Goal: Information Seeking & Learning: Compare options

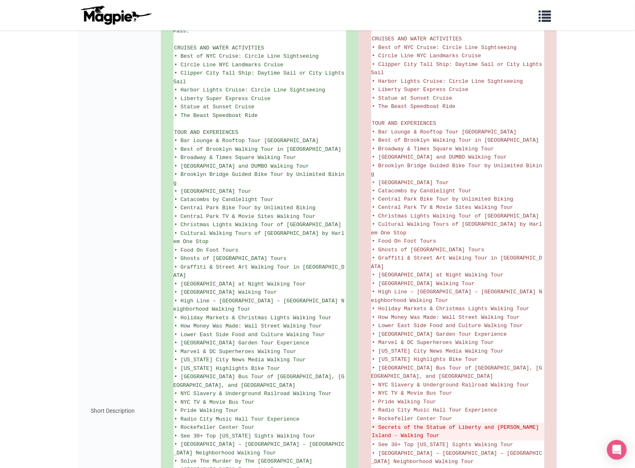
scroll to position [741, 0]
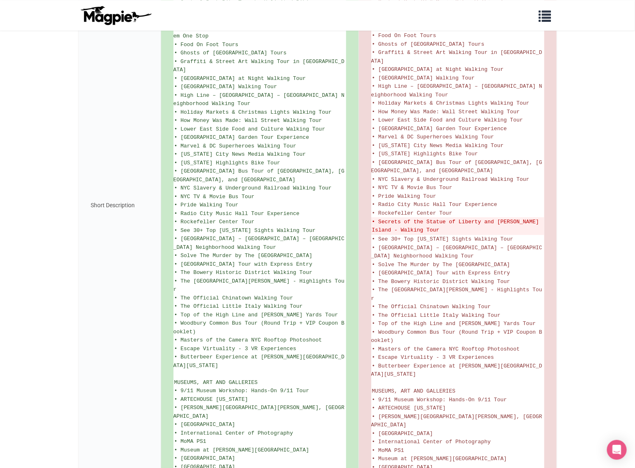
click at [589, 255] on body "Problems we solve Products Content Management and Distribution Magpie for Resel…" at bounding box center [317, 127] width 635 height 1737
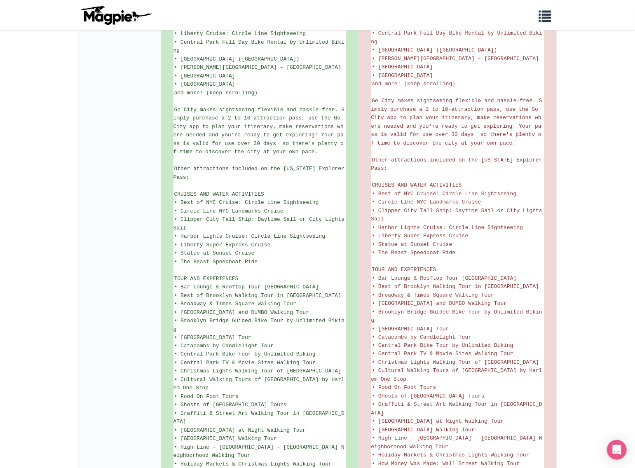
scroll to position [692, 0]
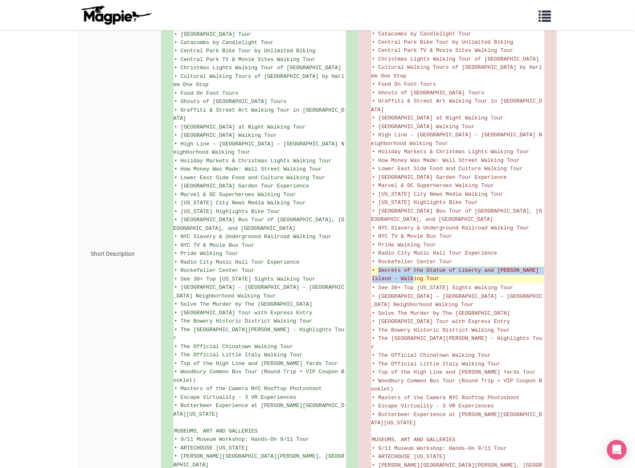
drag, startPoint x: 415, startPoint y: 243, endPoint x: 378, endPoint y: 230, distance: 39.5
click at [378, 267] on del "• Secrets of the Statue of Liberty and [PERSON_NAME] Island - Walking Tour" at bounding box center [458, 275] width 172 height 16
click at [432, 267] on del "• Secrets of the Statue of Liberty and [PERSON_NAME] Island - Walking Tour" at bounding box center [458, 275] width 172 height 16
drag, startPoint x: 425, startPoint y: 243, endPoint x: 380, endPoint y: 235, distance: 46.0
click at [380, 267] on del "• Secrets of the Statue of Liberty and [PERSON_NAME] Island - Walking Tour" at bounding box center [458, 275] width 172 height 16
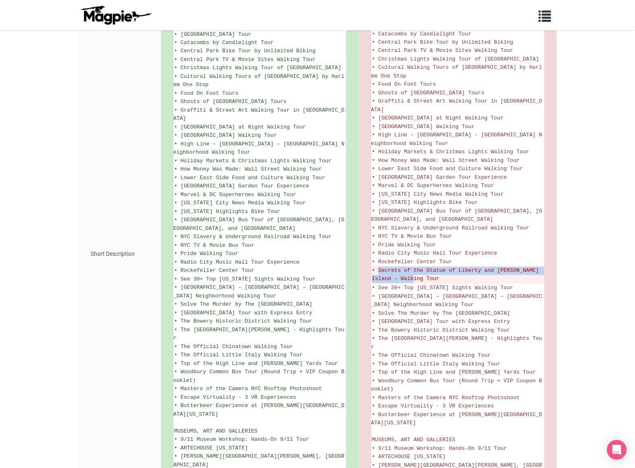
copy del "Secrets of the Statue of Liberty and [PERSON_NAME] Island - Walking Tour"
